Goal: Find specific page/section: Find specific page/section

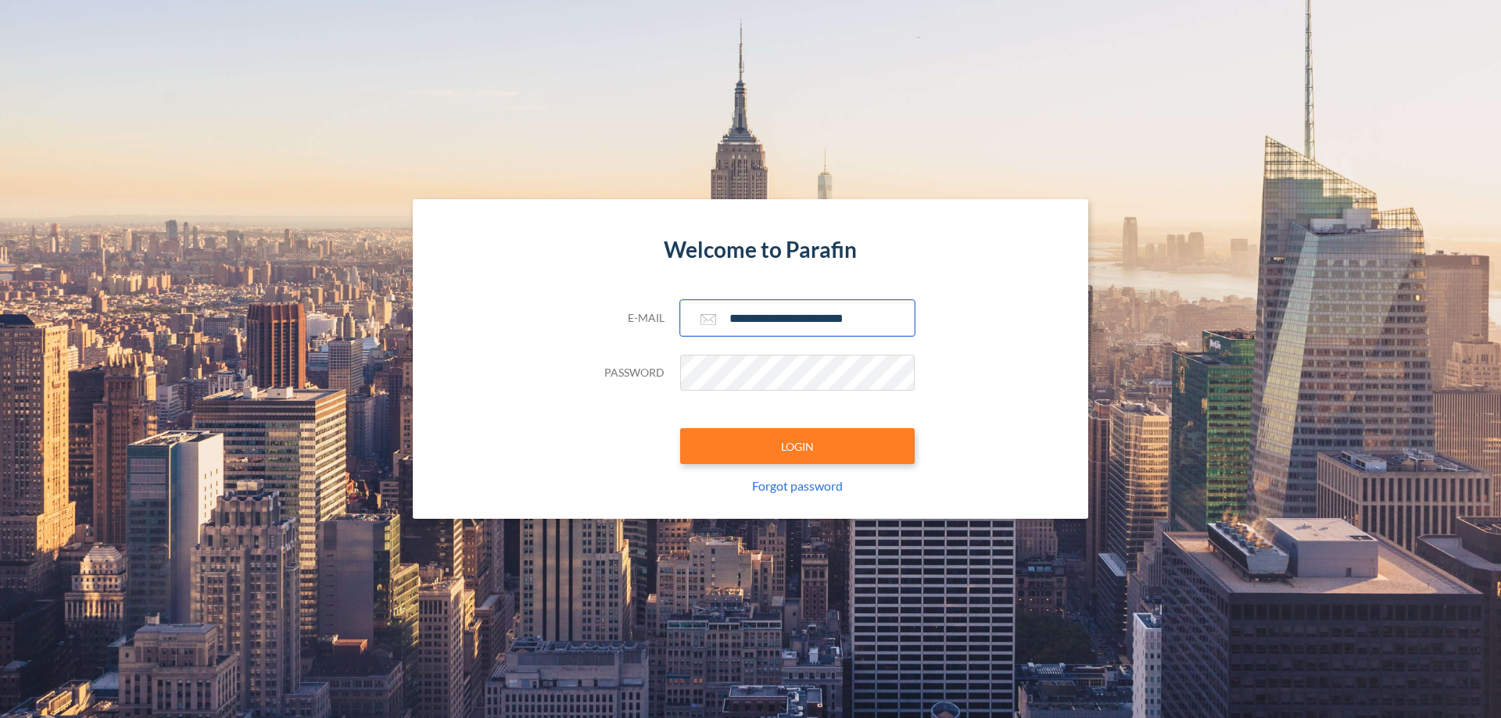
type input "**********"
click at [797, 446] on button "LOGIN" at bounding box center [797, 446] width 235 height 36
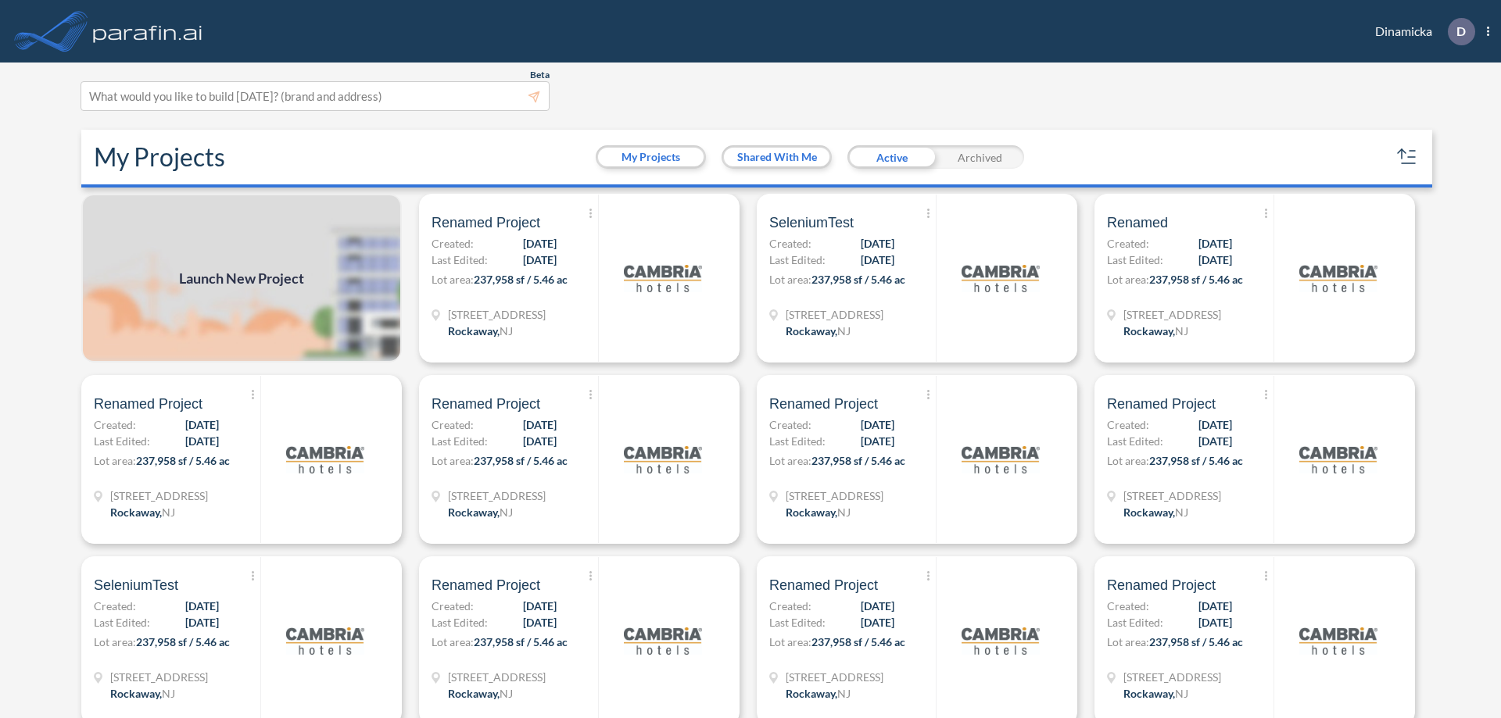
scroll to position [4, 0]
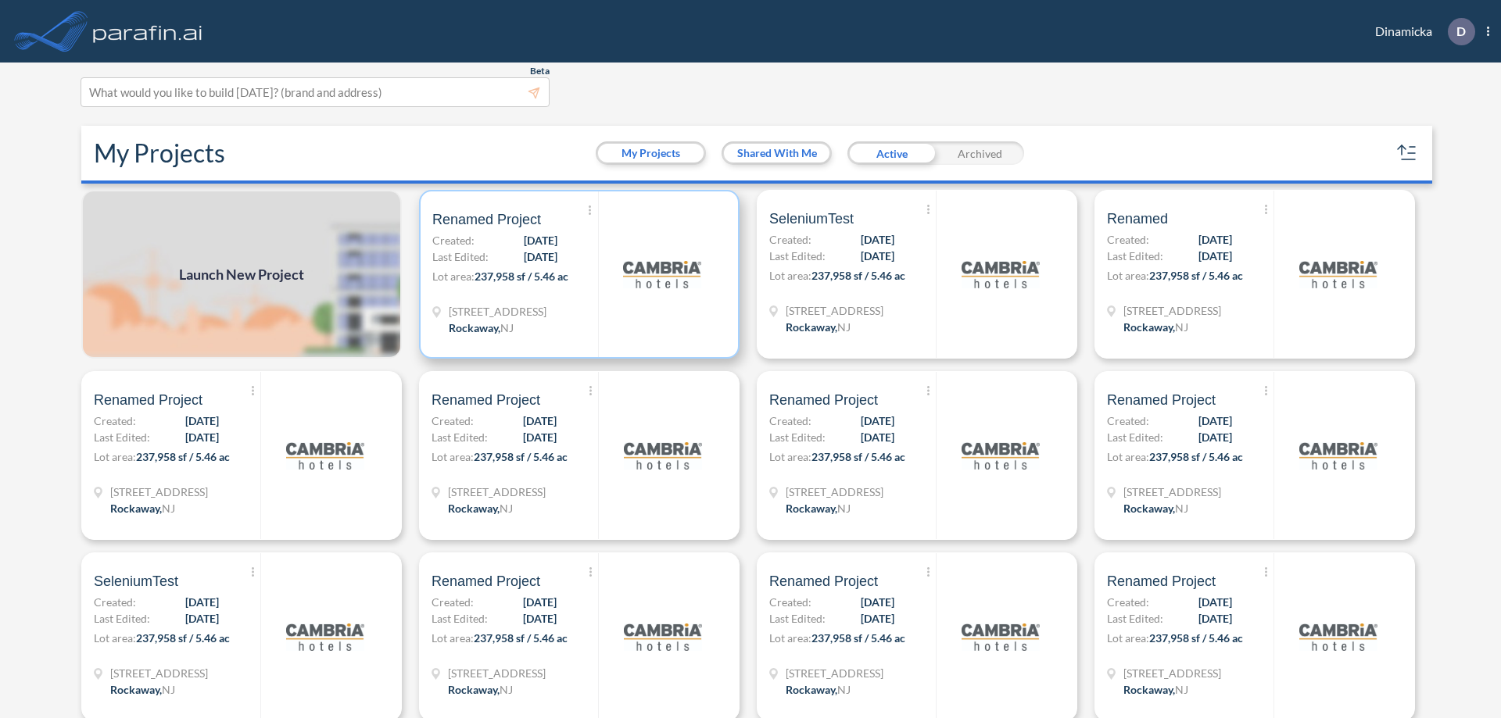
click at [576, 274] on p "Lot area: 237,958 sf / 5.46 ac" at bounding box center [515, 279] width 166 height 23
